Goal: Manage account settings

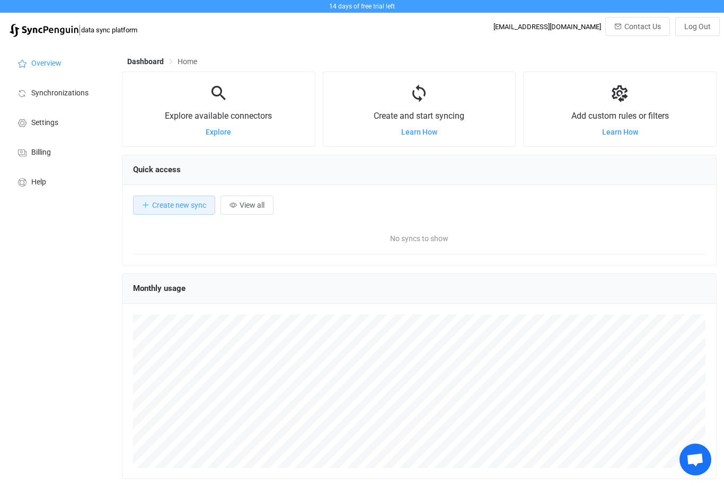
scroll to position [206, 595]
click at [47, 89] on li "Synchronizations" at bounding box center [58, 92] width 106 height 30
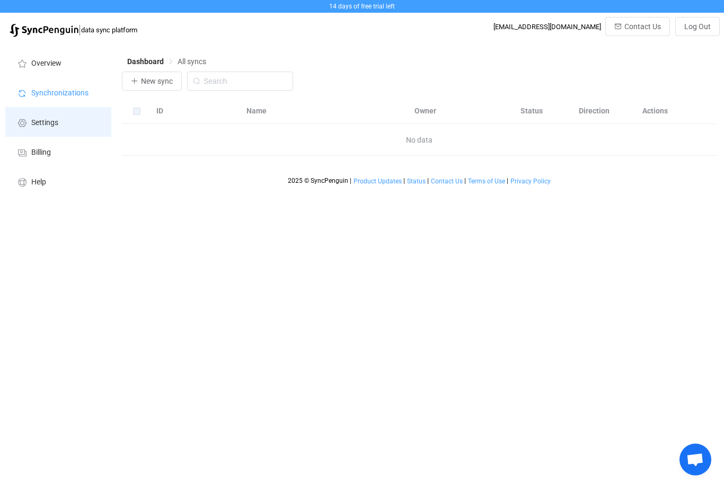
click at [45, 121] on span "Settings" at bounding box center [44, 123] width 27 height 8
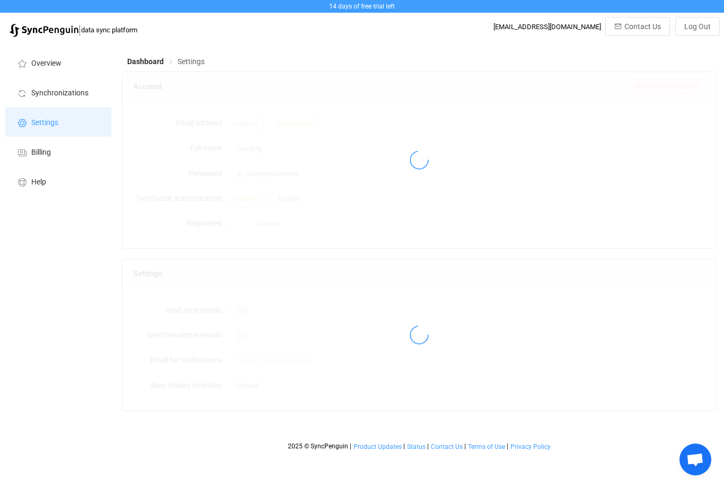
type input "[PERSON_NAME]"
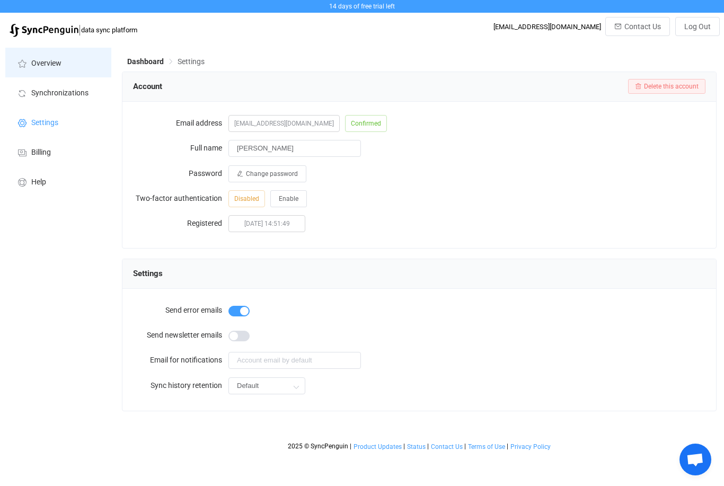
click at [47, 54] on li "Overview" at bounding box center [58, 63] width 106 height 30
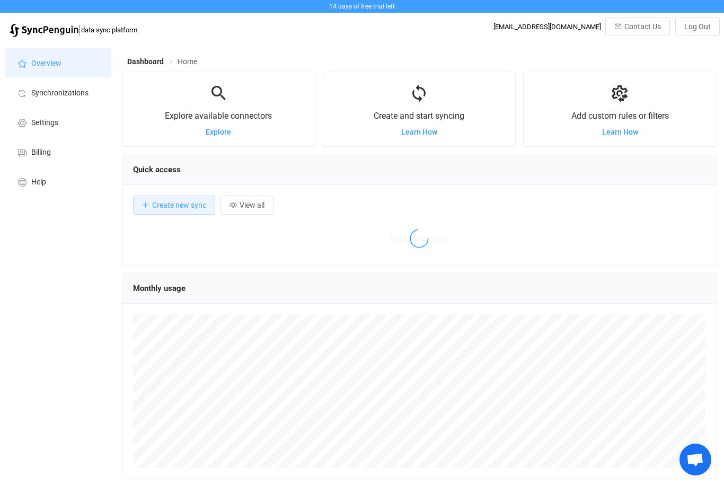
scroll to position [206, 595]
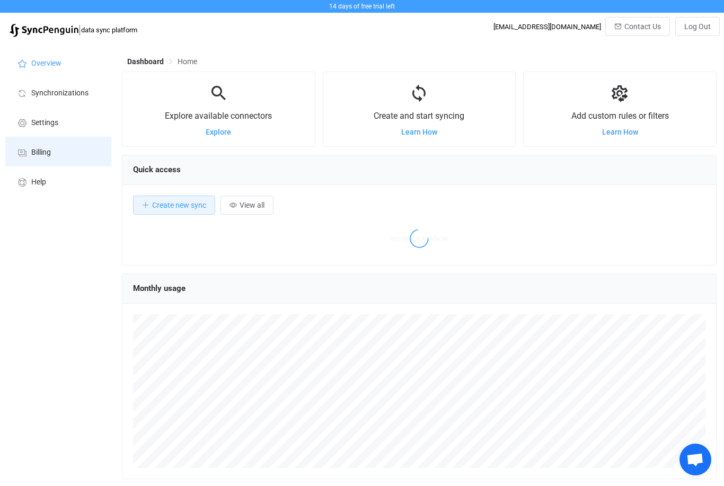
click at [45, 152] on span "Billing" at bounding box center [41, 152] width 20 height 8
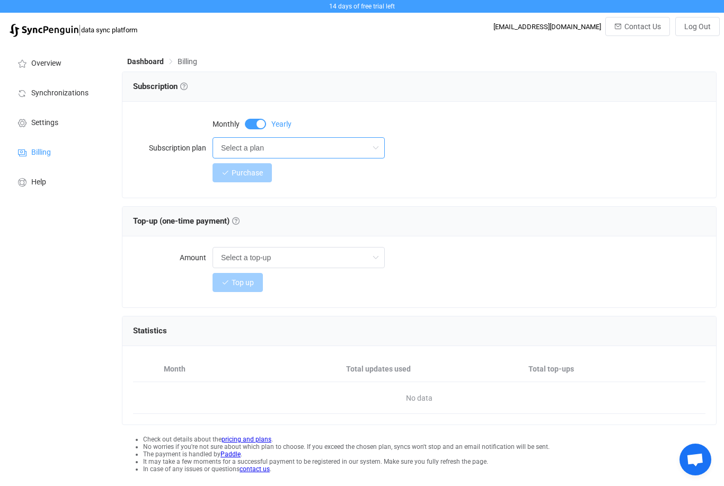
click at [297, 150] on input "Select a plan" at bounding box center [299, 147] width 172 height 21
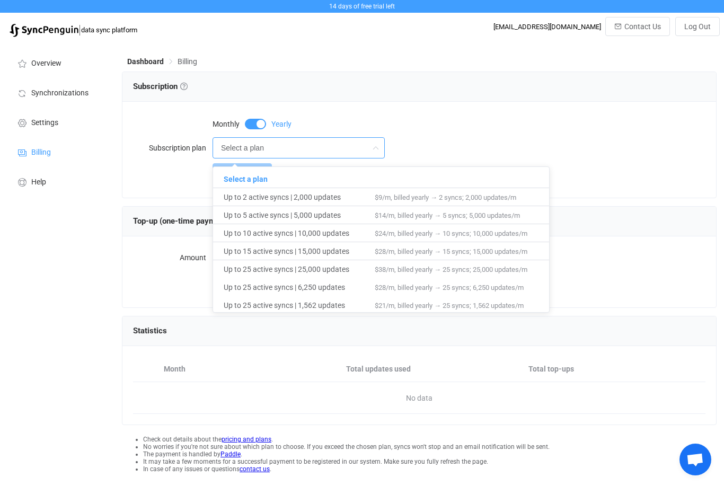
click at [109, 310] on div "Overview Synchronizations Settings Billing Help" at bounding box center [58, 277] width 117 height 471
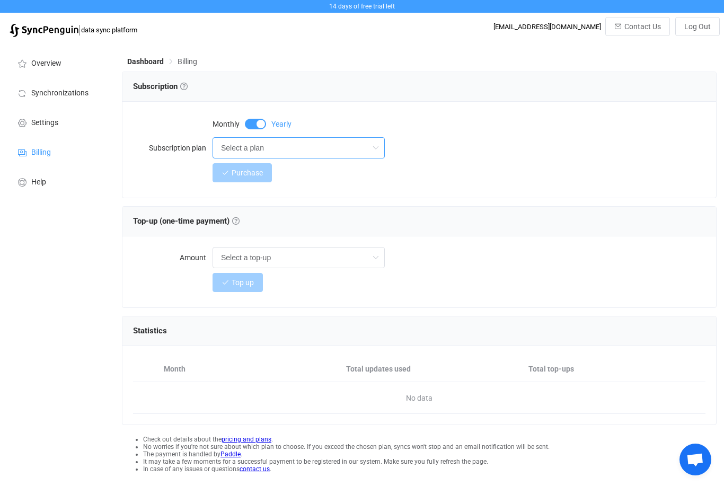
click at [304, 140] on input "Select a plan" at bounding box center [299, 147] width 172 height 21
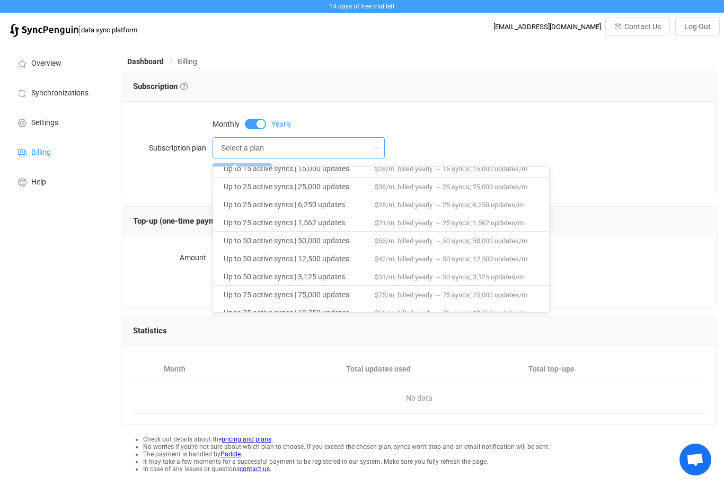
scroll to position [83, 0]
click at [85, 313] on div "Overview Synchronizations Settings Billing Help" at bounding box center [58, 277] width 117 height 471
